Goal: Task Accomplishment & Management: Manage account settings

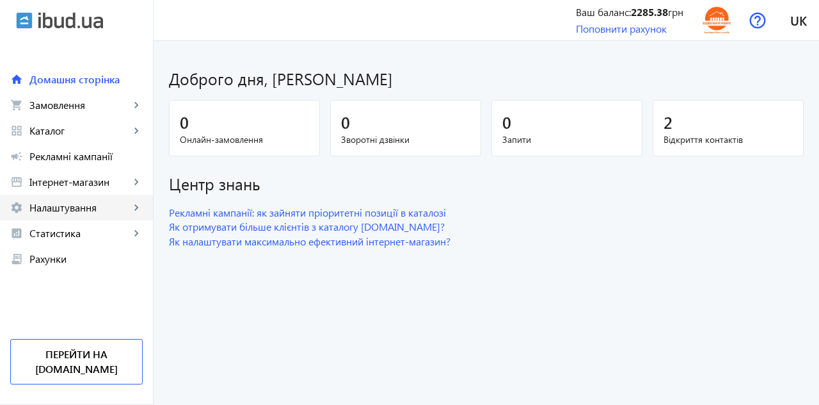
click at [86, 211] on span "Налаштування" at bounding box center [79, 207] width 101 height 13
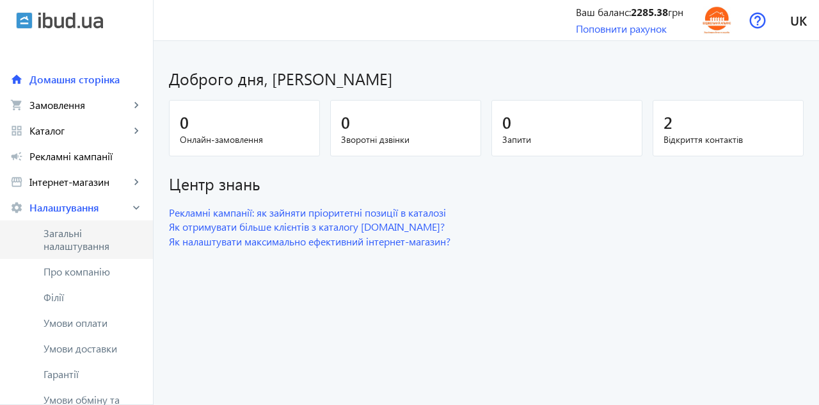
click at [78, 239] on span "Загальні налаштування" at bounding box center [93, 240] width 99 height 26
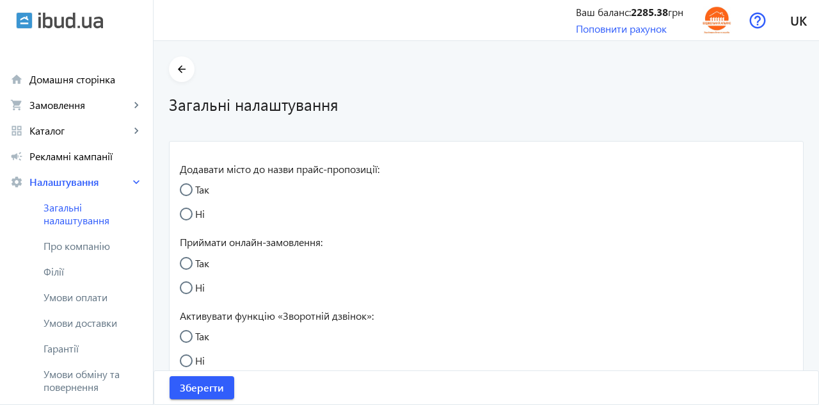
radio input "true"
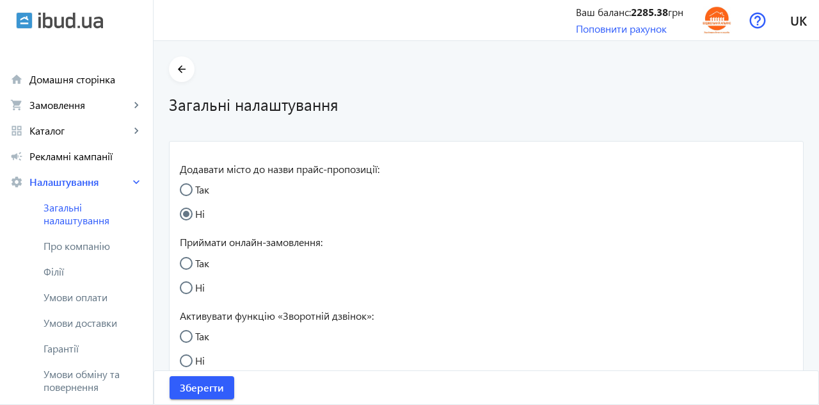
radio input "true"
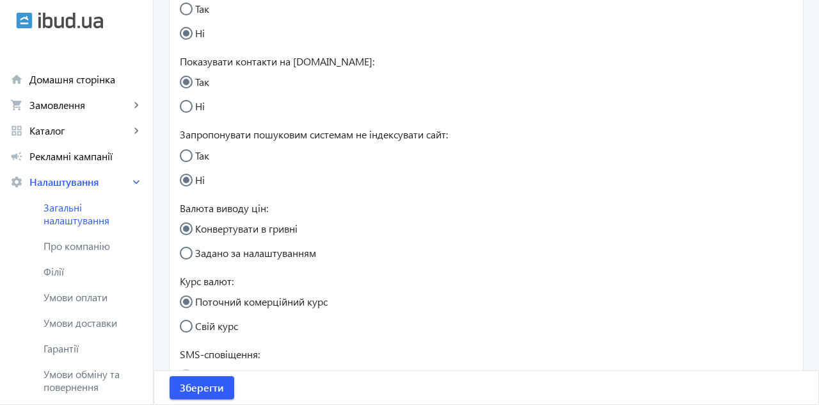
scroll to position [423, 0]
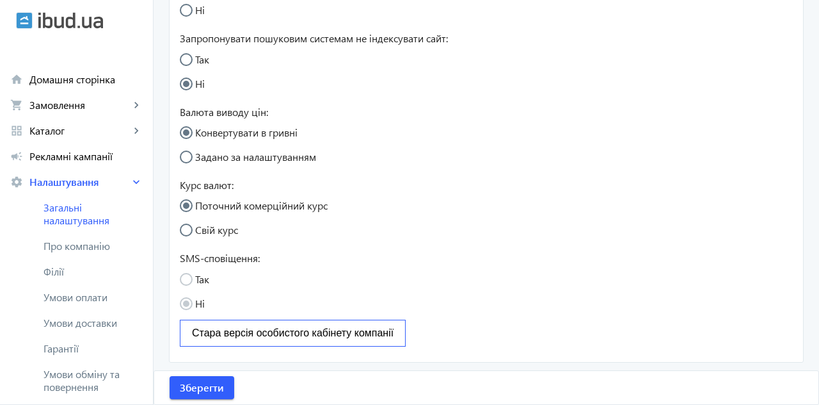
click at [101, 250] on span "Про компанію" at bounding box center [93, 245] width 99 height 13
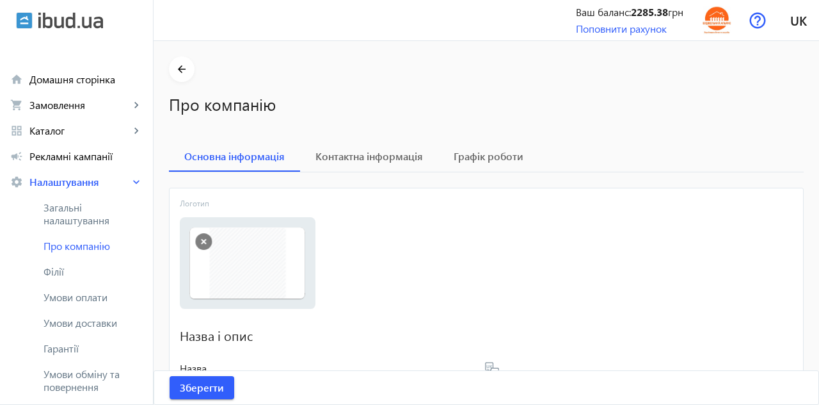
click at [391, 155] on span "Контактна інформація" at bounding box center [370, 156] width 108 height 10
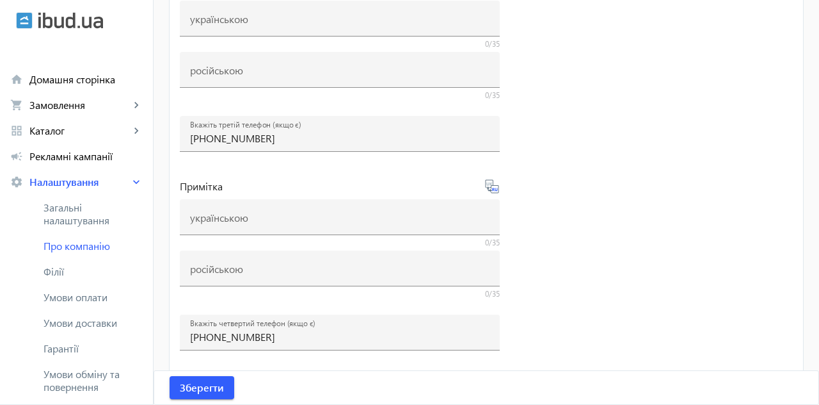
scroll to position [588, 0]
click at [65, 274] on span "Філії" at bounding box center [93, 271] width 99 height 13
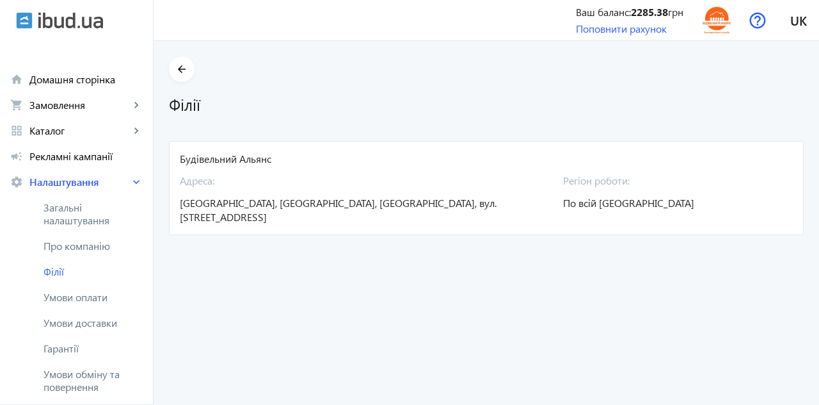
click at [618, 205] on span "По всій [GEOGRAPHIC_DATA]" at bounding box center [628, 202] width 131 height 13
click at [300, 206] on span "[GEOGRAPHIC_DATA], [GEOGRAPHIC_DATA], [GEOGRAPHIC_DATA], вул. [STREET_ADDRESS]" at bounding box center [338, 210] width 317 height 28
click at [233, 200] on span "[GEOGRAPHIC_DATA], [GEOGRAPHIC_DATA], [GEOGRAPHIC_DATA], вул. [STREET_ADDRESS]" at bounding box center [338, 210] width 317 height 28
click at [246, 156] on div "Будівельний Альянс" at bounding box center [486, 159] width 613 height 14
click at [215, 196] on span "[GEOGRAPHIC_DATA], [GEOGRAPHIC_DATA], [GEOGRAPHIC_DATA], вул. [STREET_ADDRESS]" at bounding box center [338, 210] width 317 height 28
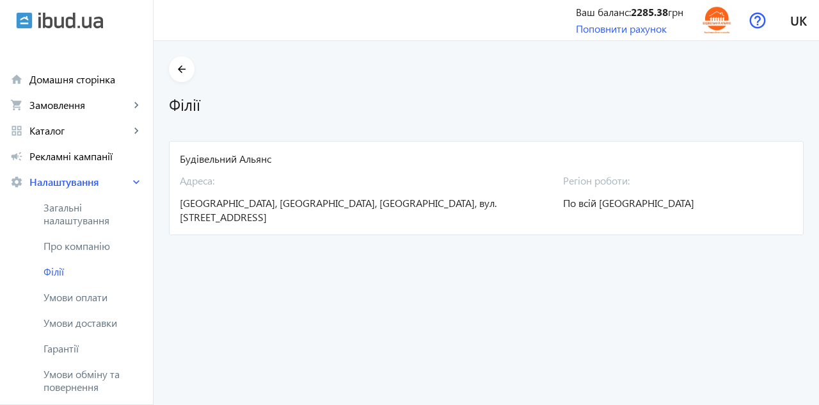
click at [204, 203] on span "[GEOGRAPHIC_DATA], [GEOGRAPHIC_DATA], [GEOGRAPHIC_DATA], вул. [STREET_ADDRESS]" at bounding box center [338, 210] width 317 height 28
click at [310, 197] on span "[GEOGRAPHIC_DATA], [GEOGRAPHIC_DATA], [GEOGRAPHIC_DATA], вул. [STREET_ADDRESS]" at bounding box center [338, 210] width 317 height 28
click at [385, 204] on span "[GEOGRAPHIC_DATA], [GEOGRAPHIC_DATA], [GEOGRAPHIC_DATA], вул. [STREET_ADDRESS]" at bounding box center [338, 210] width 317 height 28
click at [447, 207] on span "[GEOGRAPHIC_DATA], [GEOGRAPHIC_DATA], [GEOGRAPHIC_DATA], вул. [STREET_ADDRESS]" at bounding box center [338, 210] width 317 height 28
click at [595, 191] on div "Регіон роботи: По всій [GEOGRAPHIC_DATA]" at bounding box center [662, 195] width 198 height 58
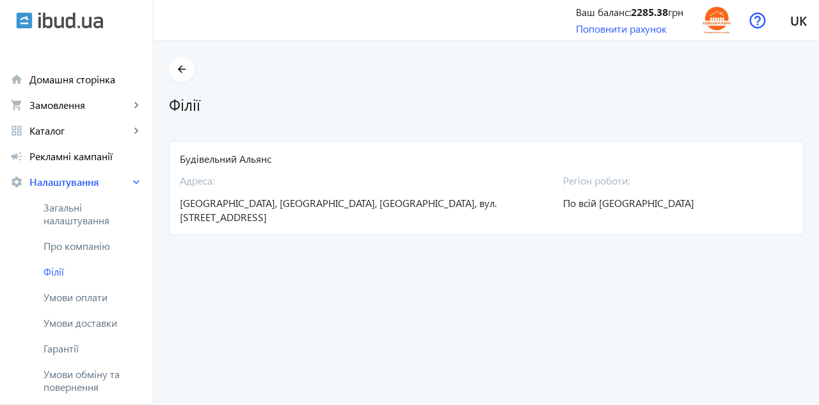
click at [613, 211] on mat-card "Будівельний Альянс Адреса: [STREET_ADDRESS] [STREET_ADDRESS] Регіон роботи: По …" at bounding box center [486, 188] width 635 height 95
click at [622, 198] on span "По всій [GEOGRAPHIC_DATA]" at bounding box center [628, 202] width 131 height 13
click at [618, 189] on div "Регіон роботи: По всій [GEOGRAPHIC_DATA]" at bounding box center [662, 195] width 198 height 58
click at [96, 297] on span "Умови оплати" at bounding box center [93, 297] width 99 height 13
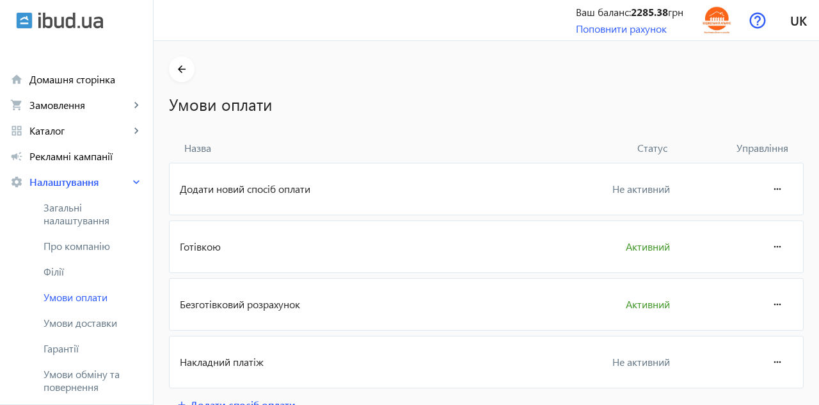
click at [114, 321] on span "Умови доставки" at bounding box center [93, 322] width 99 height 13
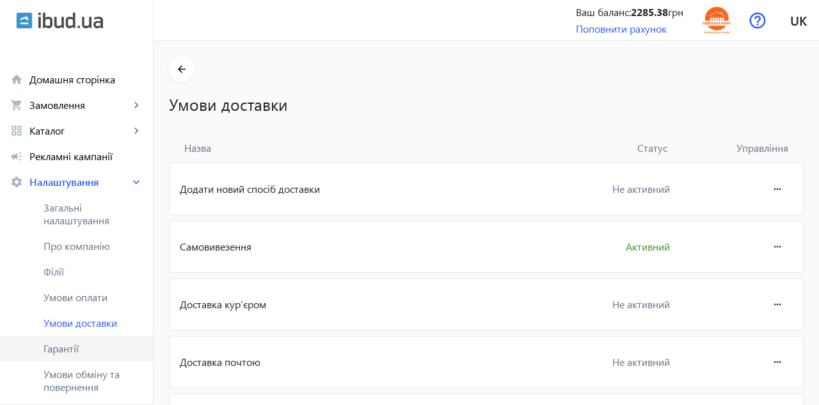
click at [72, 346] on span "Гарантії" at bounding box center [93, 348] width 99 height 13
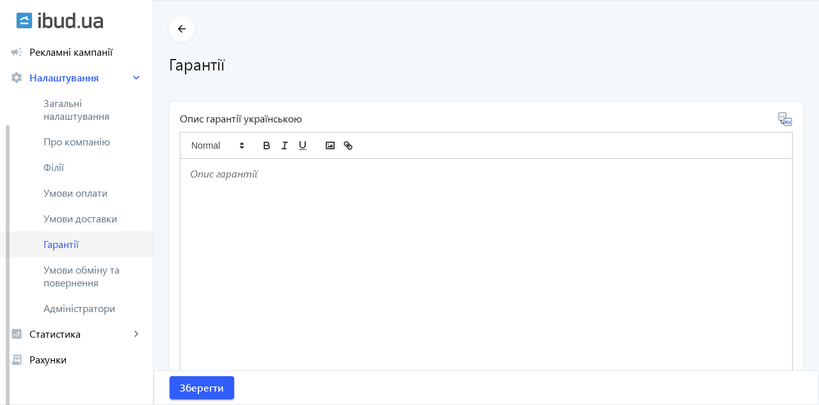
scroll to position [104, 0]
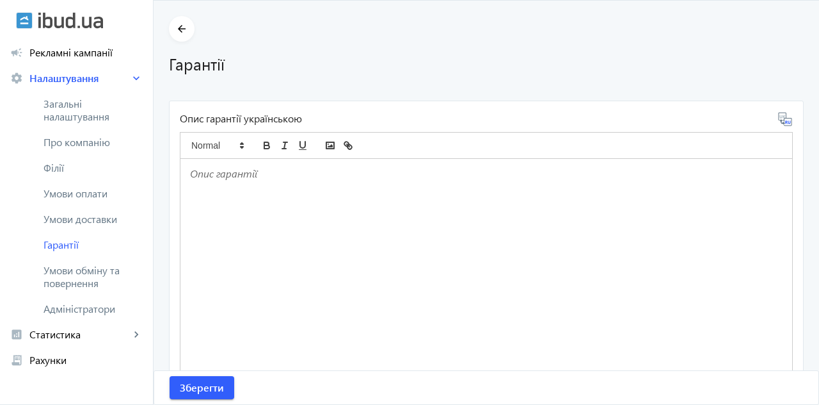
click at [108, 281] on span "Умови обміну та повернення" at bounding box center [93, 277] width 99 height 26
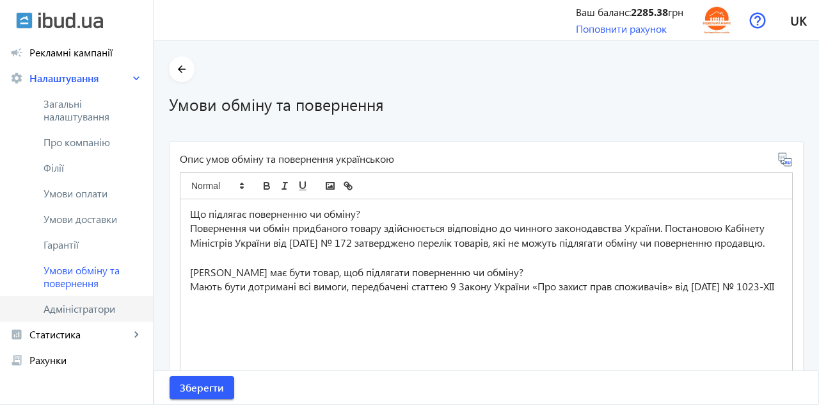
click at [120, 312] on span "Адміністратори" at bounding box center [93, 308] width 99 height 13
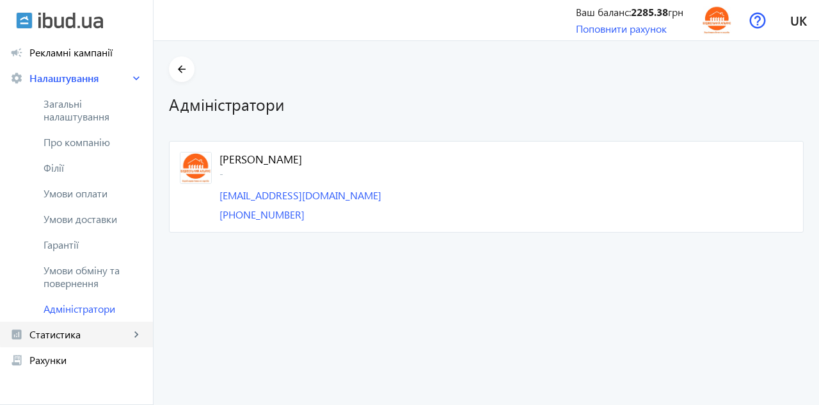
click at [95, 330] on span "Статистика" at bounding box center [79, 334] width 101 height 13
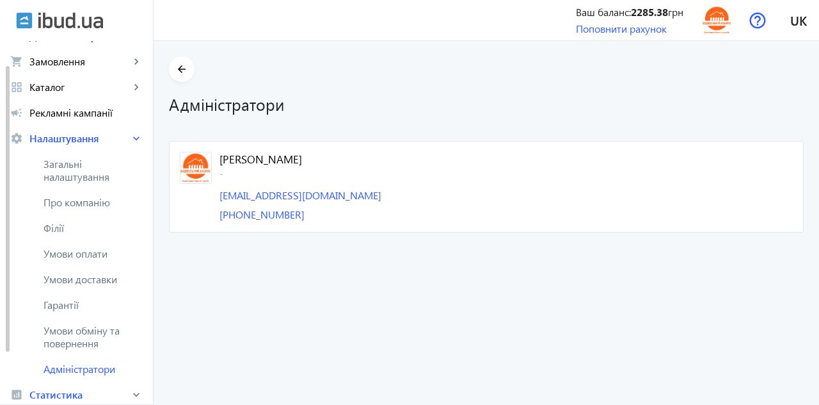
scroll to position [32, 0]
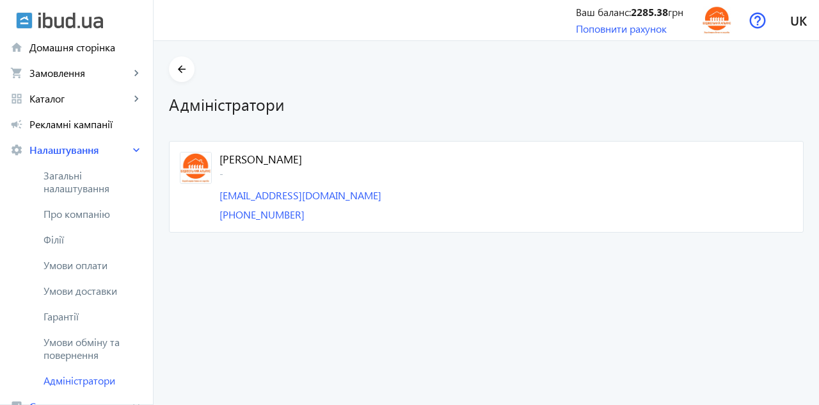
click at [61, 97] on span "Каталог" at bounding box center [79, 98] width 101 height 13
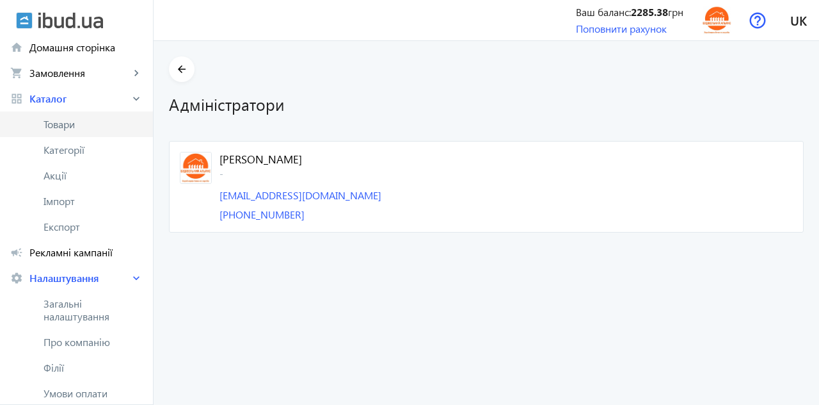
click at [78, 127] on span "Товари" at bounding box center [93, 124] width 99 height 13
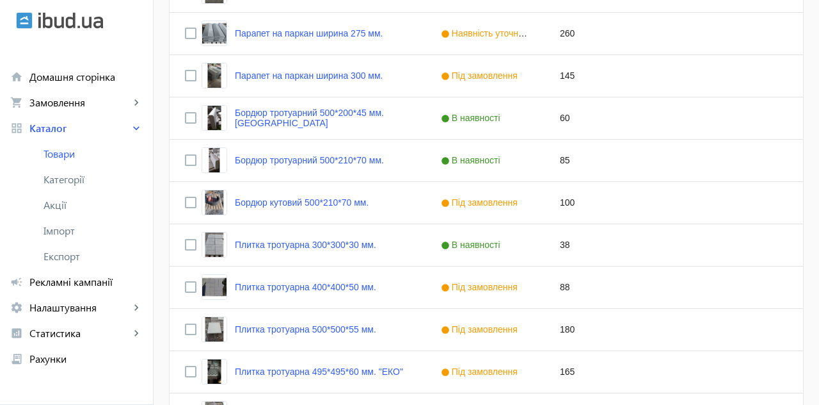
scroll to position [574, 0]
